Goal: Find specific page/section: Find specific page/section

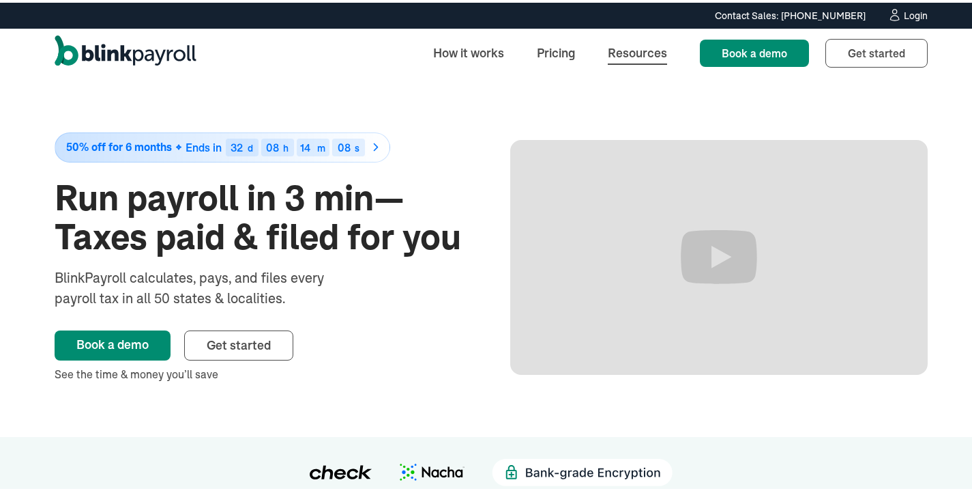
click at [641, 42] on link "Resources" at bounding box center [637, 49] width 81 height 29
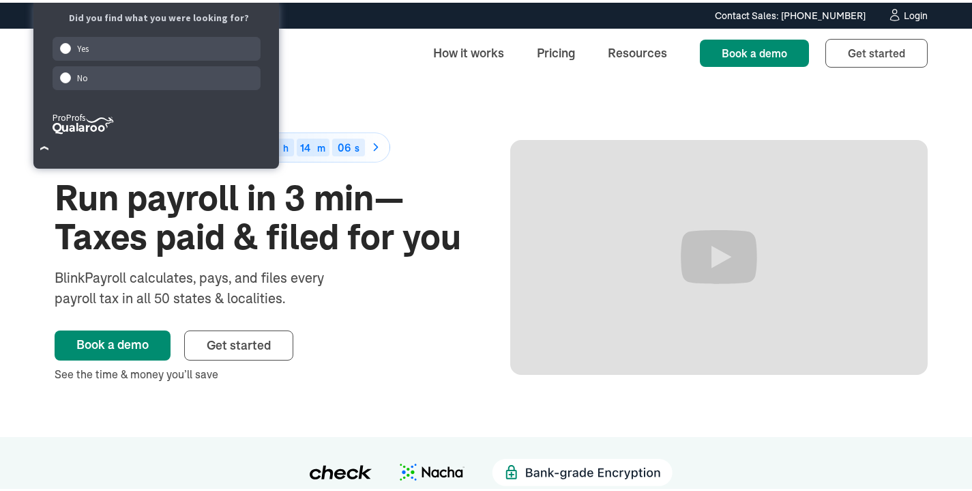
click at [818, 10] on div "Contact Sales: [PHONE_NUMBER]" at bounding box center [790, 13] width 151 height 14
click at [816, 14] on div "Contact Sales: [PHONE_NUMBER]" at bounding box center [790, 13] width 151 height 14
click at [772, 9] on div "Contact Sales: [PHONE_NUMBER]" at bounding box center [790, 13] width 151 height 14
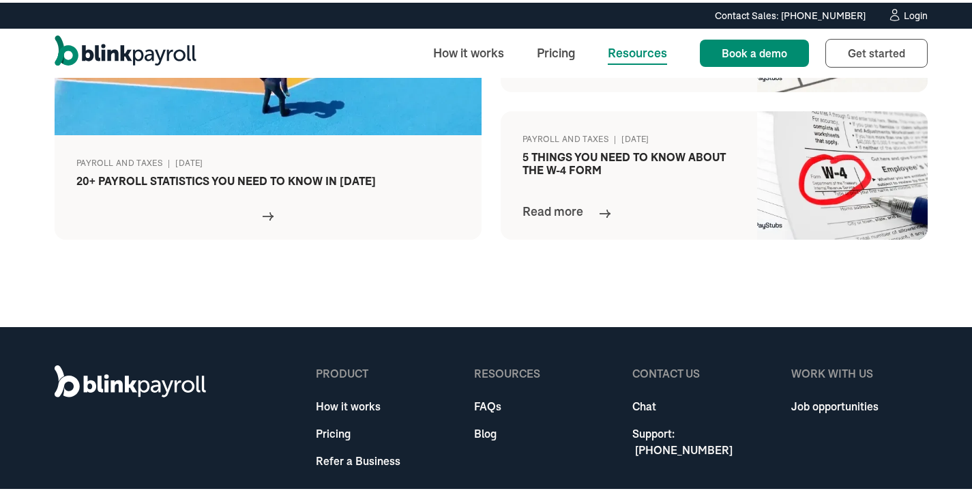
scroll to position [770, 0]
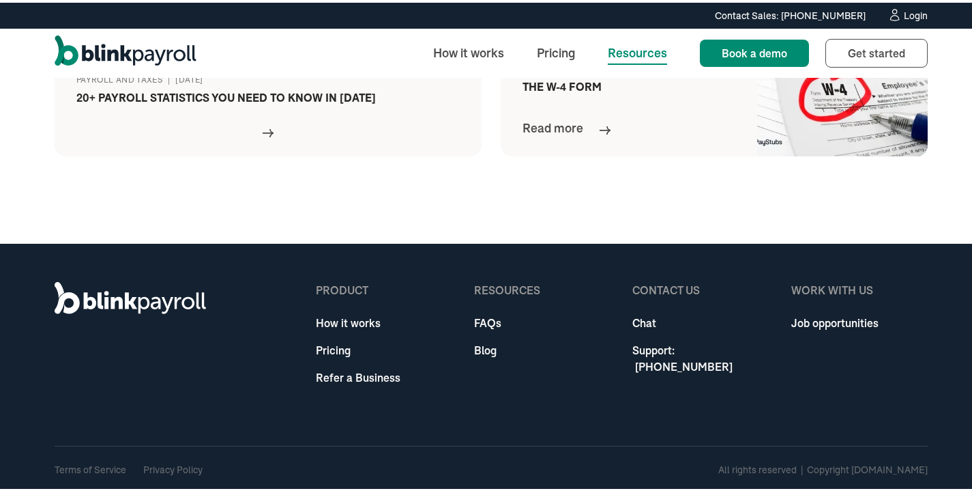
click at [321, 377] on link "Refer a Business" at bounding box center [358, 374] width 85 height 16
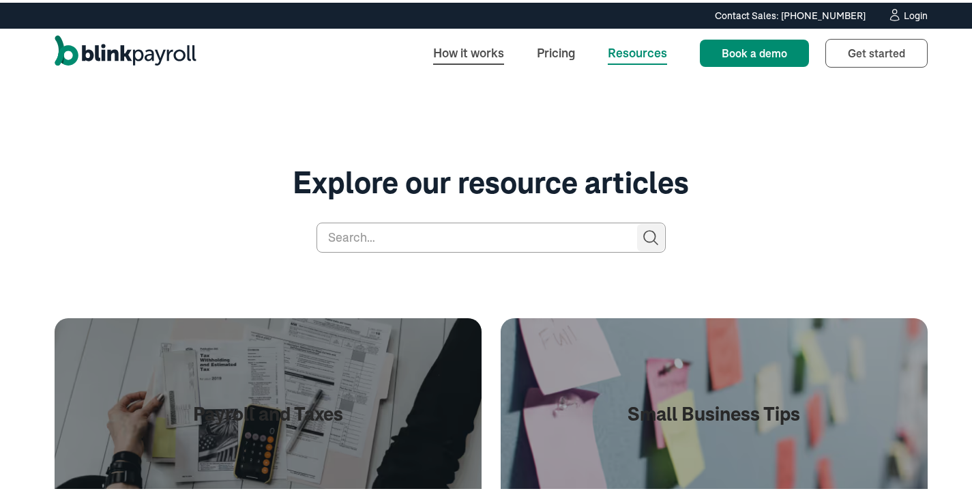
click at [476, 45] on link "How it works" at bounding box center [468, 49] width 93 height 29
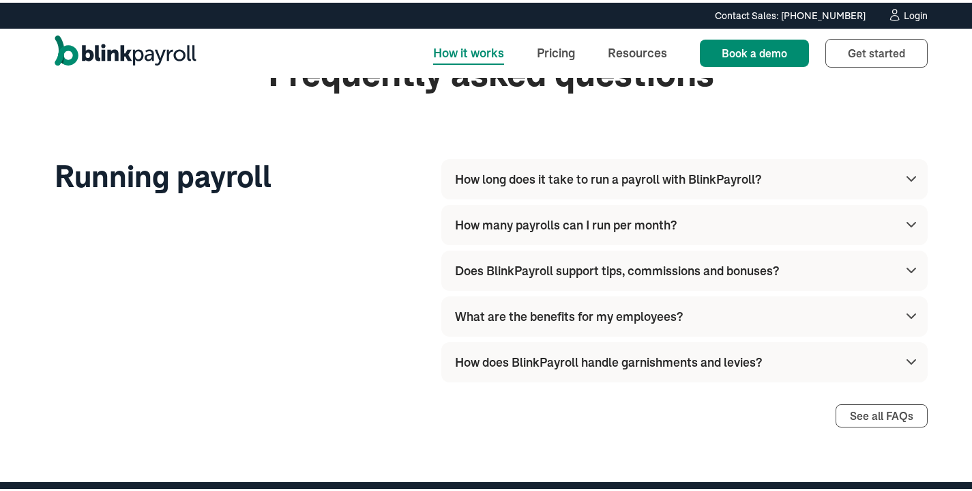
scroll to position [4557, 0]
